Goal: Task Accomplishment & Management: Manage account settings

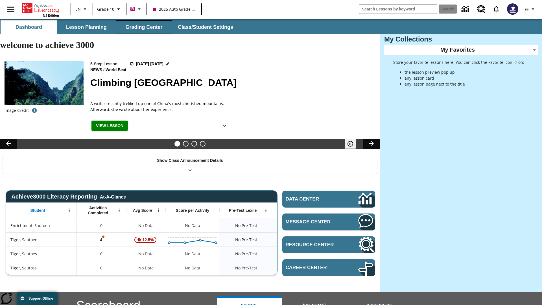
click at [144, 27] on button "Grading Center" at bounding box center [144, 27] width 56 height 14
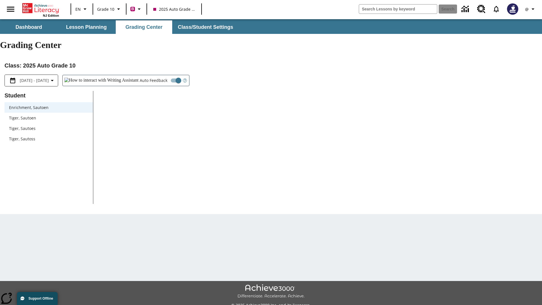
click at [49, 115] on span "Tiger, Sautoen" at bounding box center [48, 118] width 79 height 6
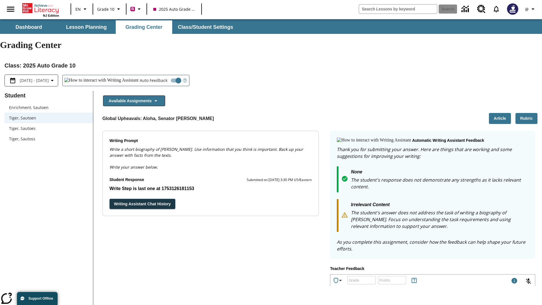
scroll to position [98, 0]
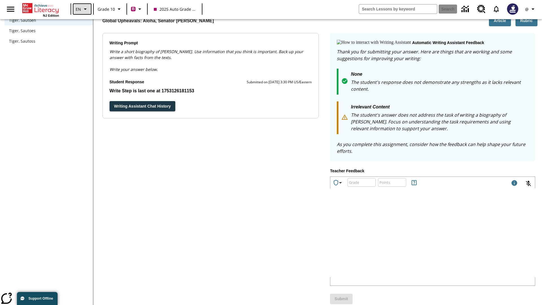
click at [82, 9] on icon "Language: EN, Select a language" at bounding box center [85, 9] width 7 height 7
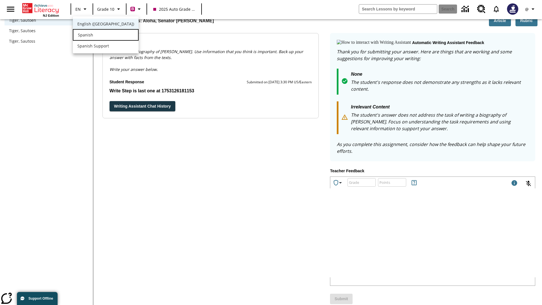
click at [94, 35] on div "Spanish" at bounding box center [106, 35] width 66 height 12
